Goal: Information Seeking & Learning: Find specific fact

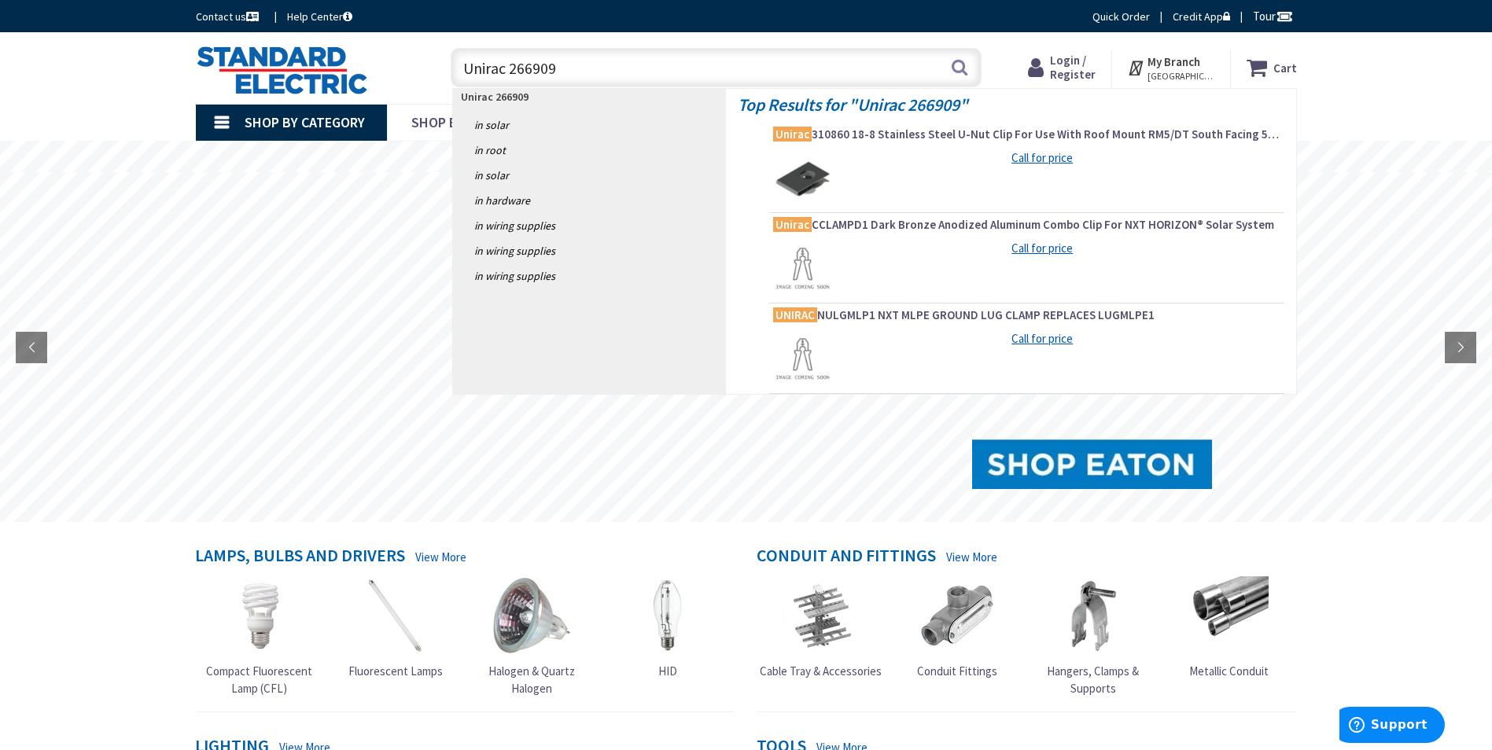
drag, startPoint x: 510, startPoint y: 72, endPoint x: 464, endPoint y: 70, distance: 45.6
click at [464, 70] on input "Unirac 266909" at bounding box center [716, 67] width 531 height 39
type input "266909"
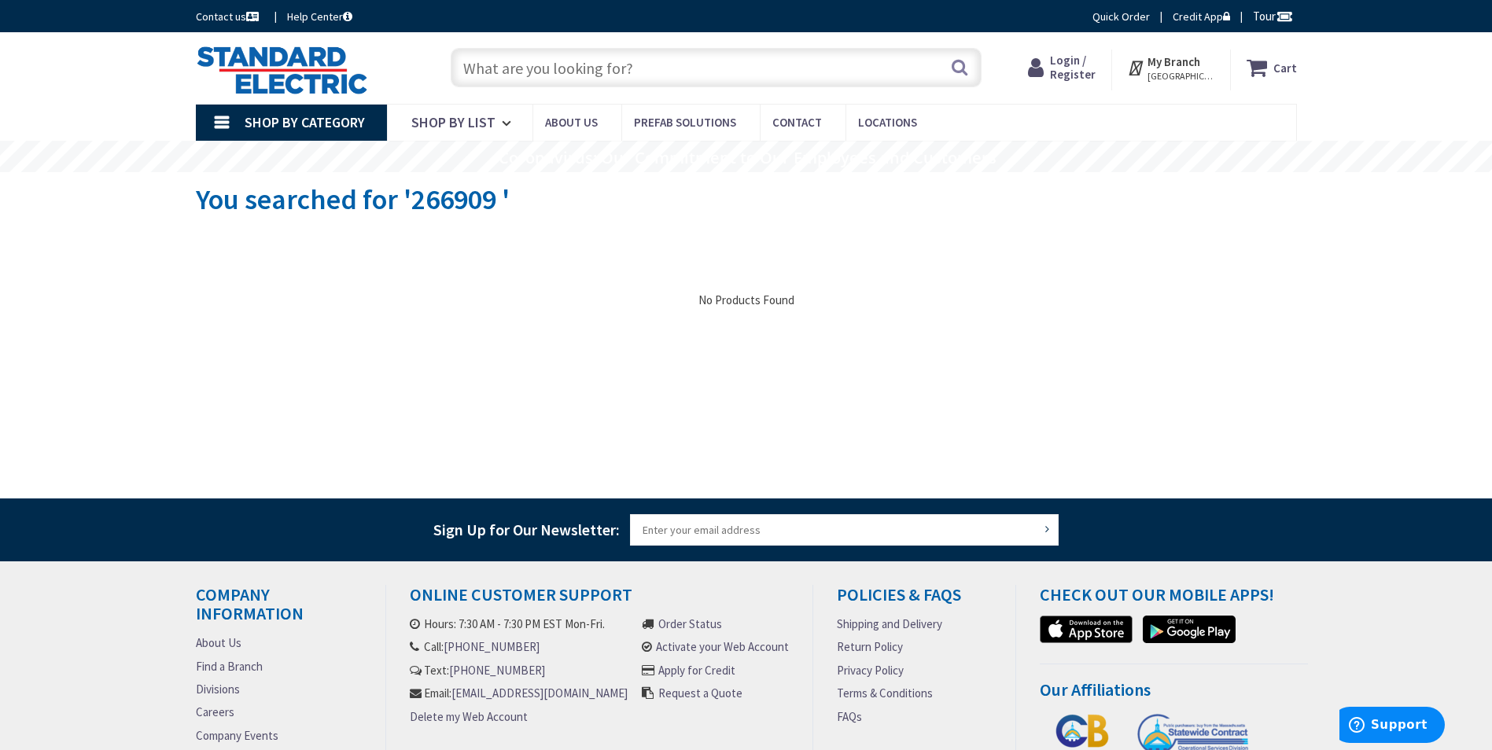
click at [510, 72] on input "text" at bounding box center [716, 67] width 531 height 39
paste input "Unirac 266909"
type input "Unirac 266909"
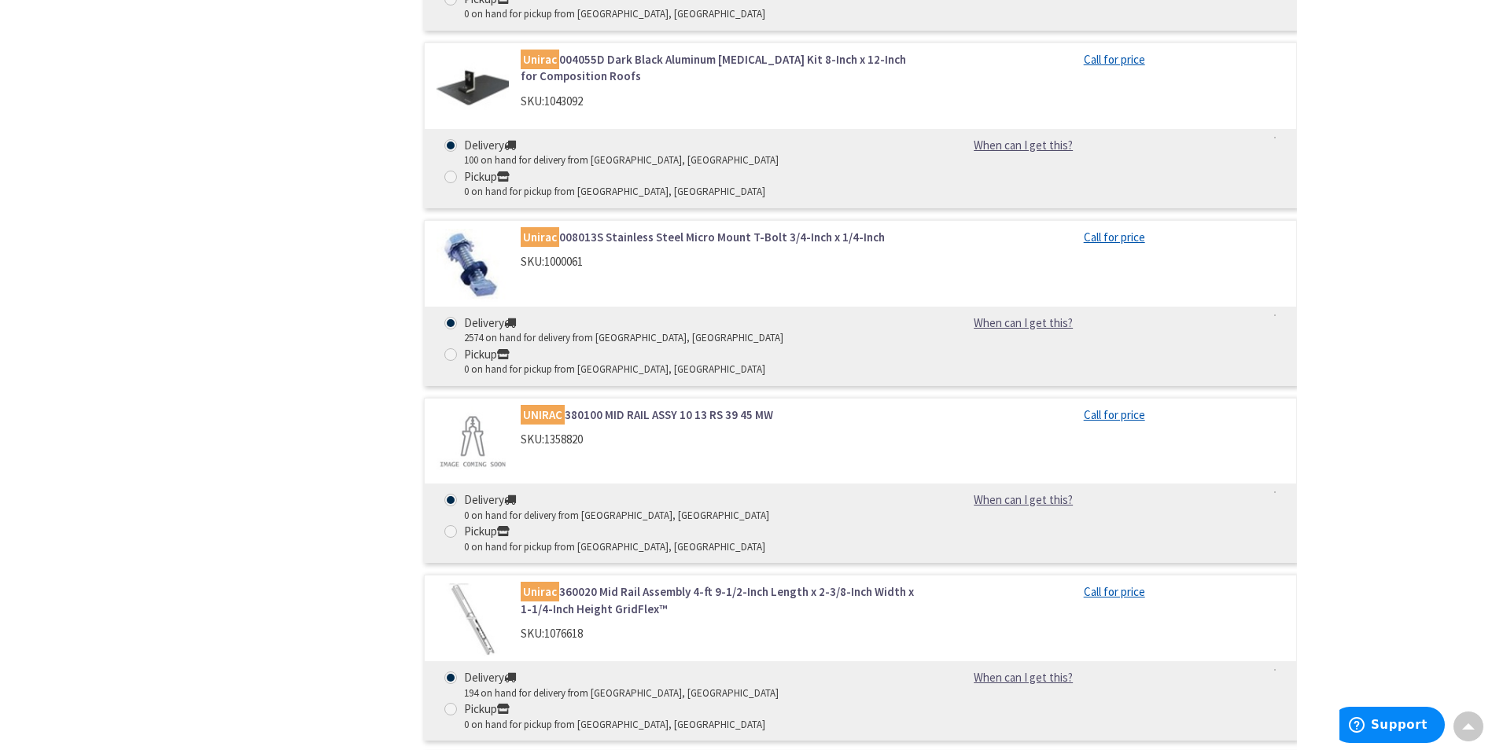
scroll to position [2753, 0]
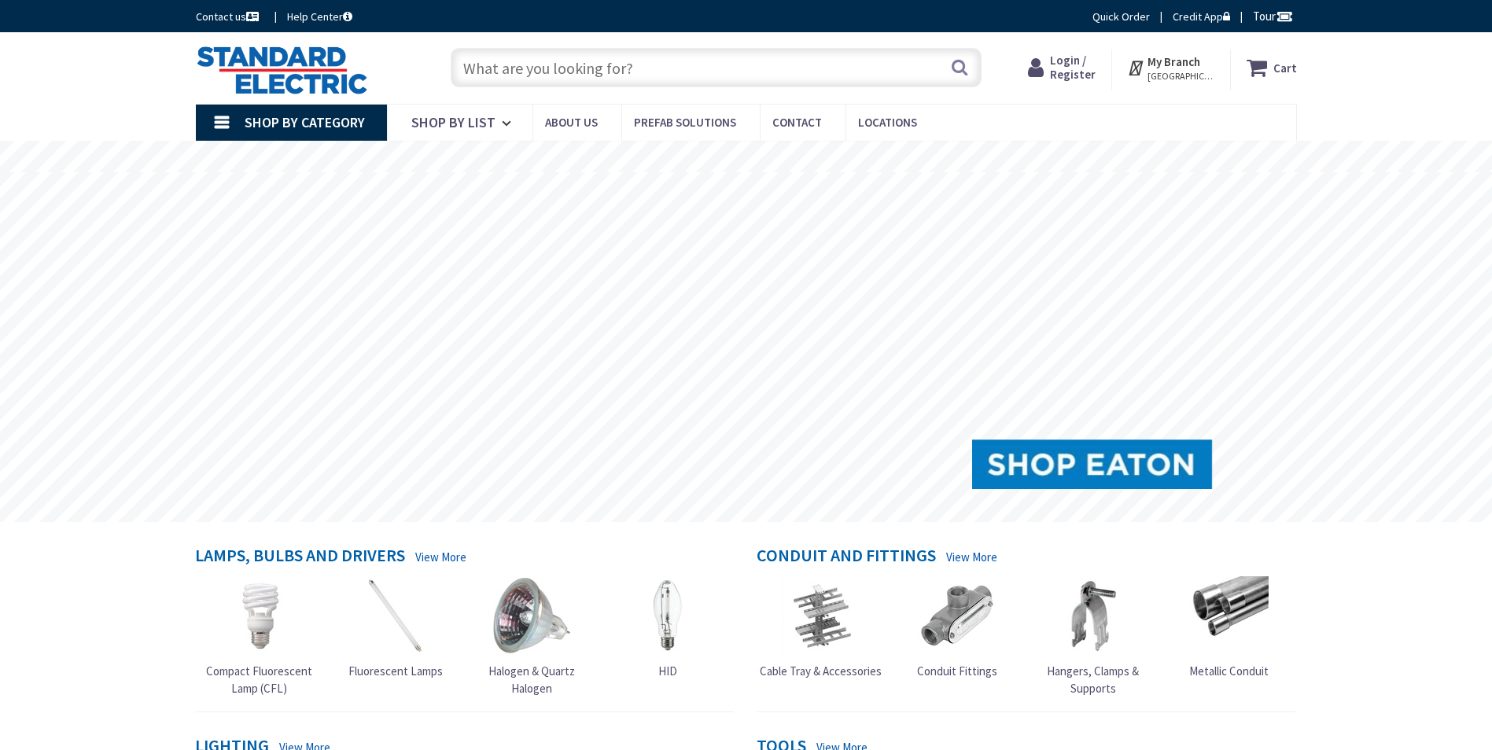
drag, startPoint x: 0, startPoint y: 0, endPoint x: 610, endPoint y: 76, distance: 614.2
click at [610, 76] on input "text" at bounding box center [716, 67] width 531 height 39
paste input "302045D"
type input "302045D"
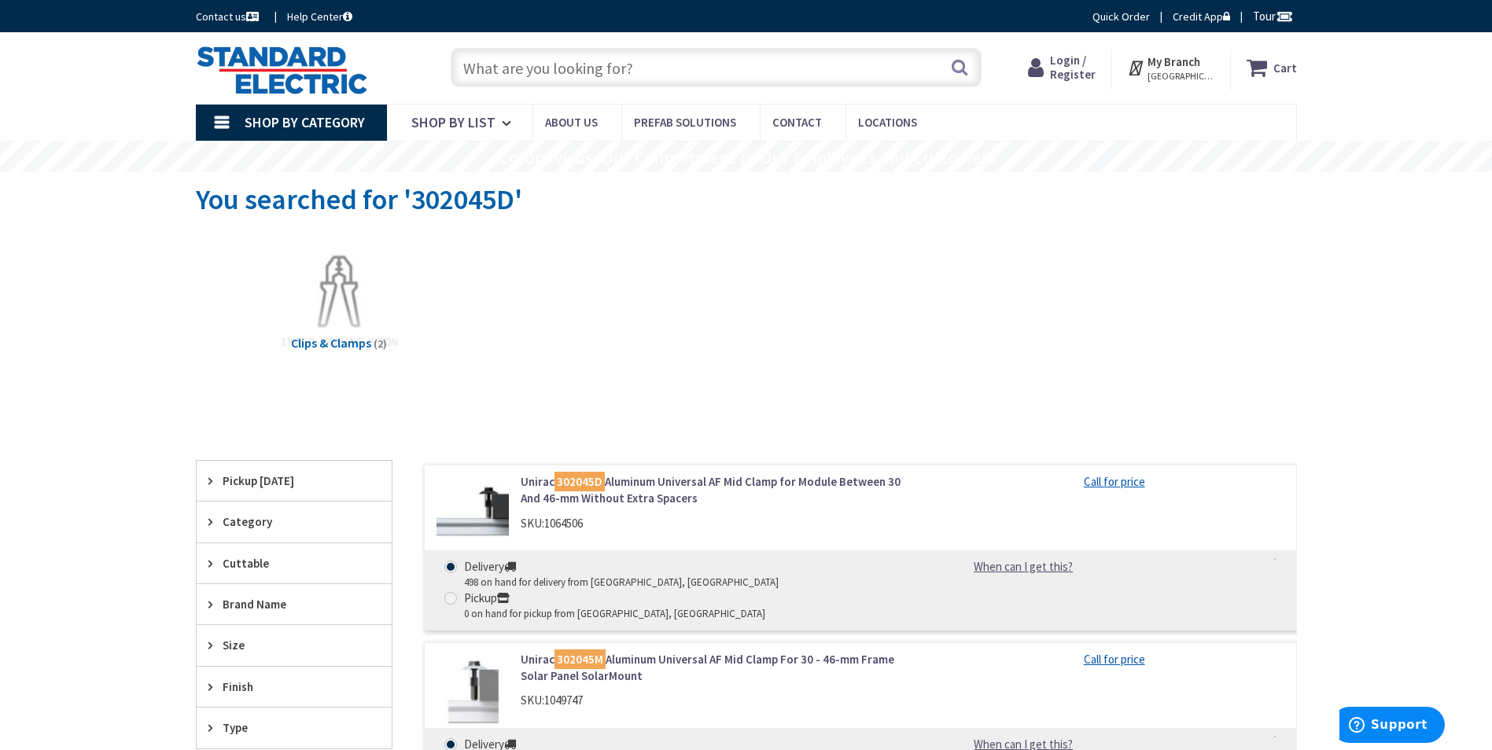
click at [632, 488] on link "Unirac 302045D Aluminum Universal AF Mid Clamp for Module Between 30 And 46-mm …" at bounding box center [721, 490] width 400 height 34
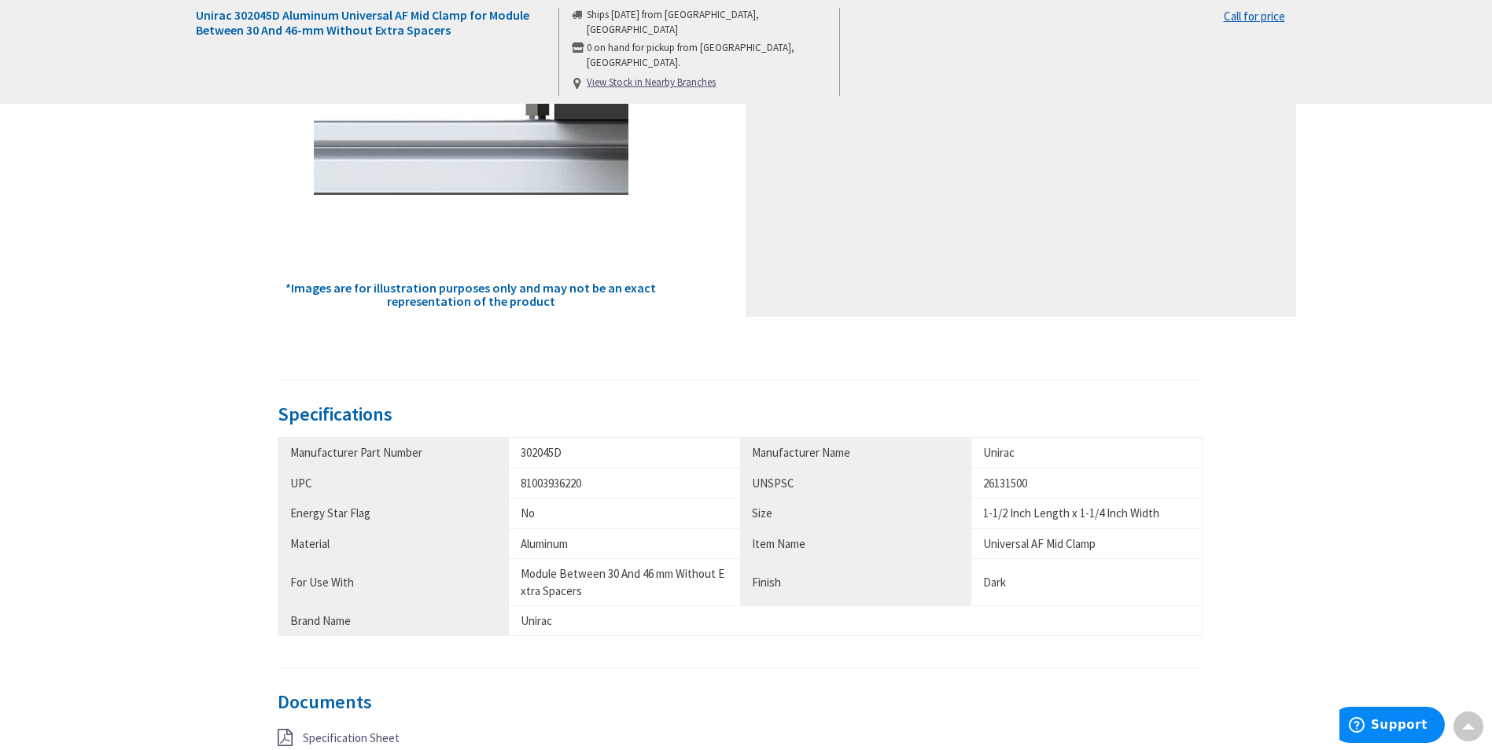
scroll to position [393, 0]
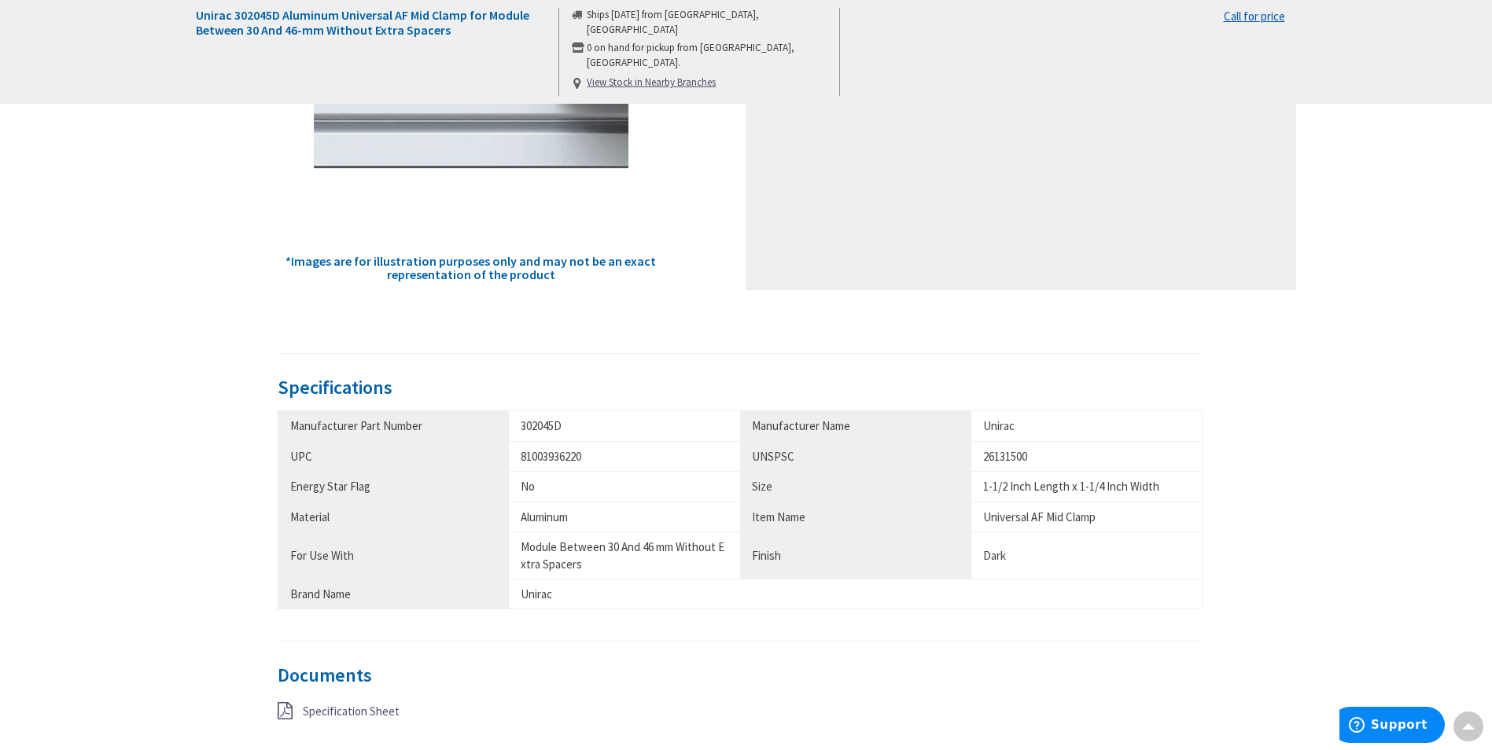
click at [353, 716] on span "Specification Sheet" at bounding box center [351, 711] width 97 height 15
